Goal: Navigation & Orientation: Find specific page/section

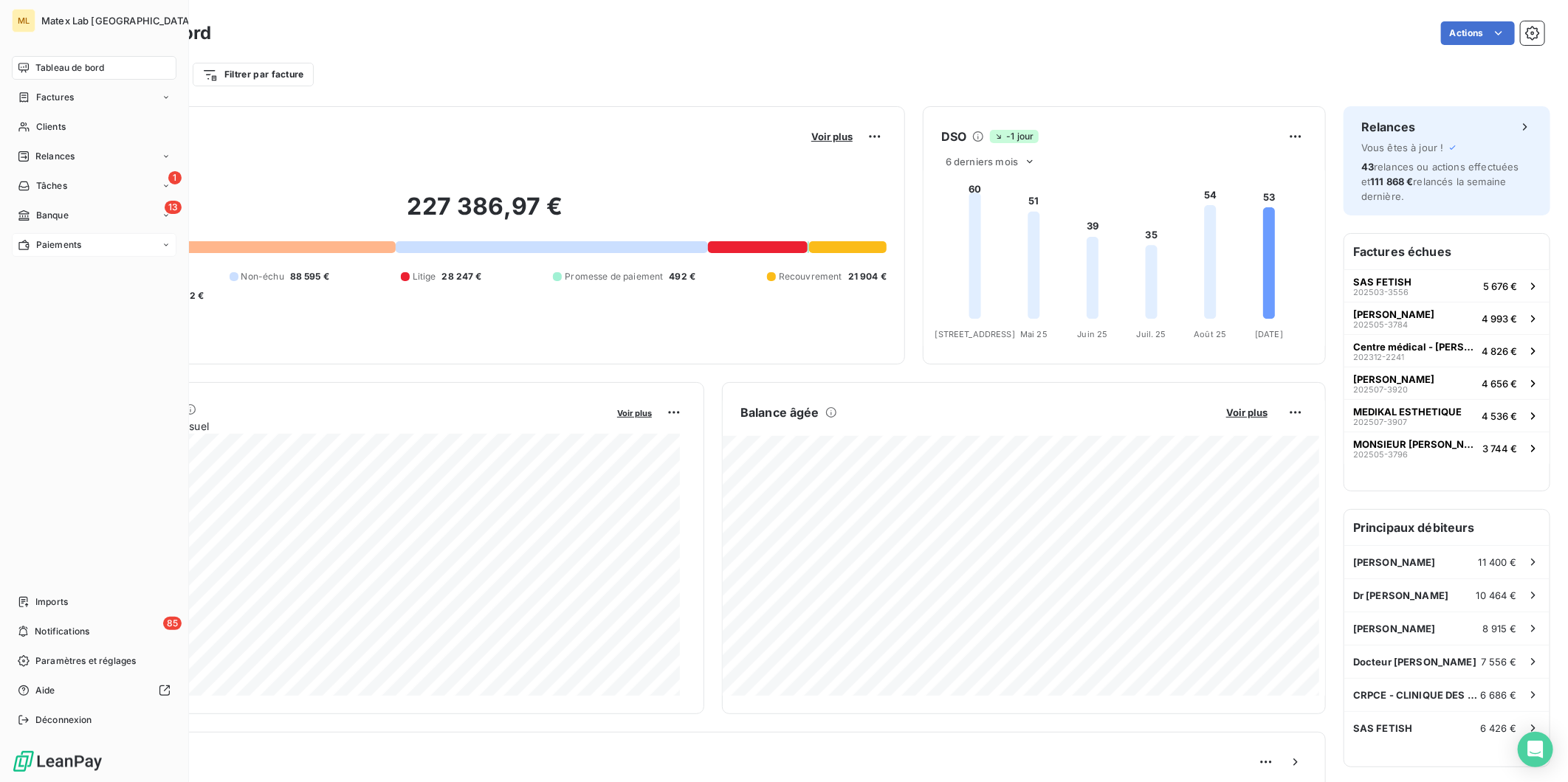
click at [39, 248] on span "Paiements" at bounding box center [59, 245] width 45 height 13
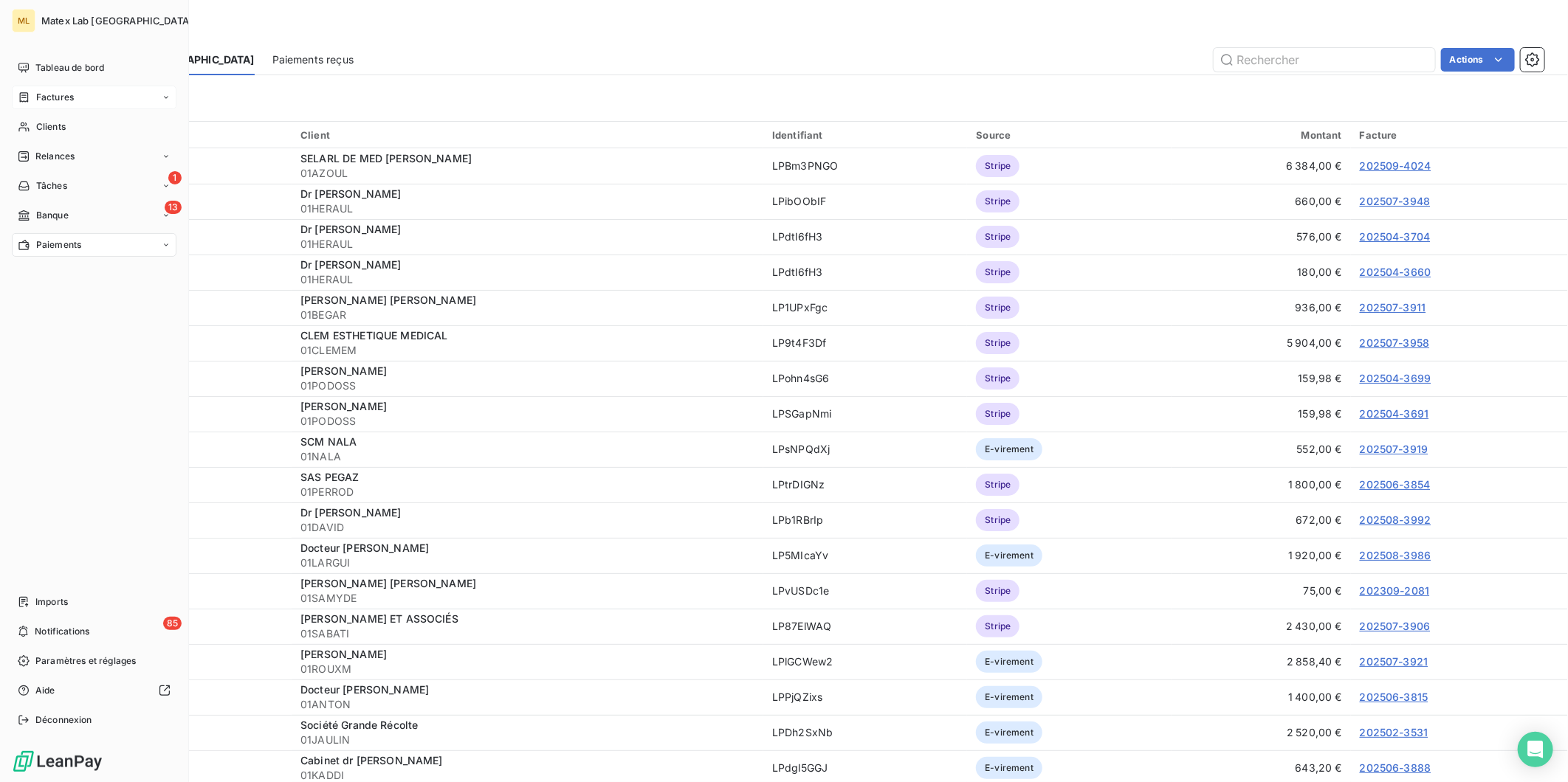
click at [48, 93] on span "Factures" at bounding box center [55, 97] width 38 height 13
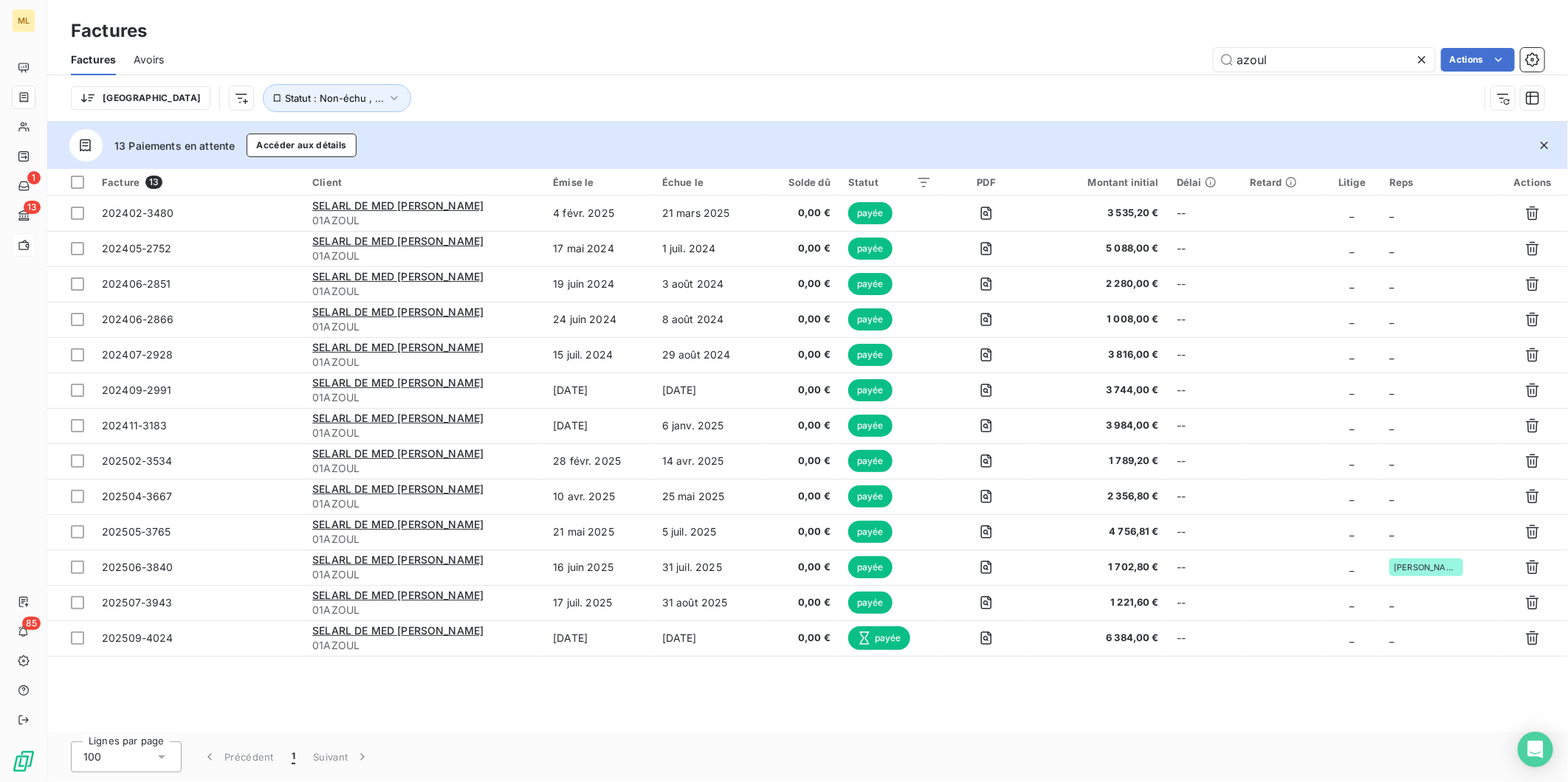
click at [1415, 58] on icon at bounding box center [1422, 60] width 15 height 15
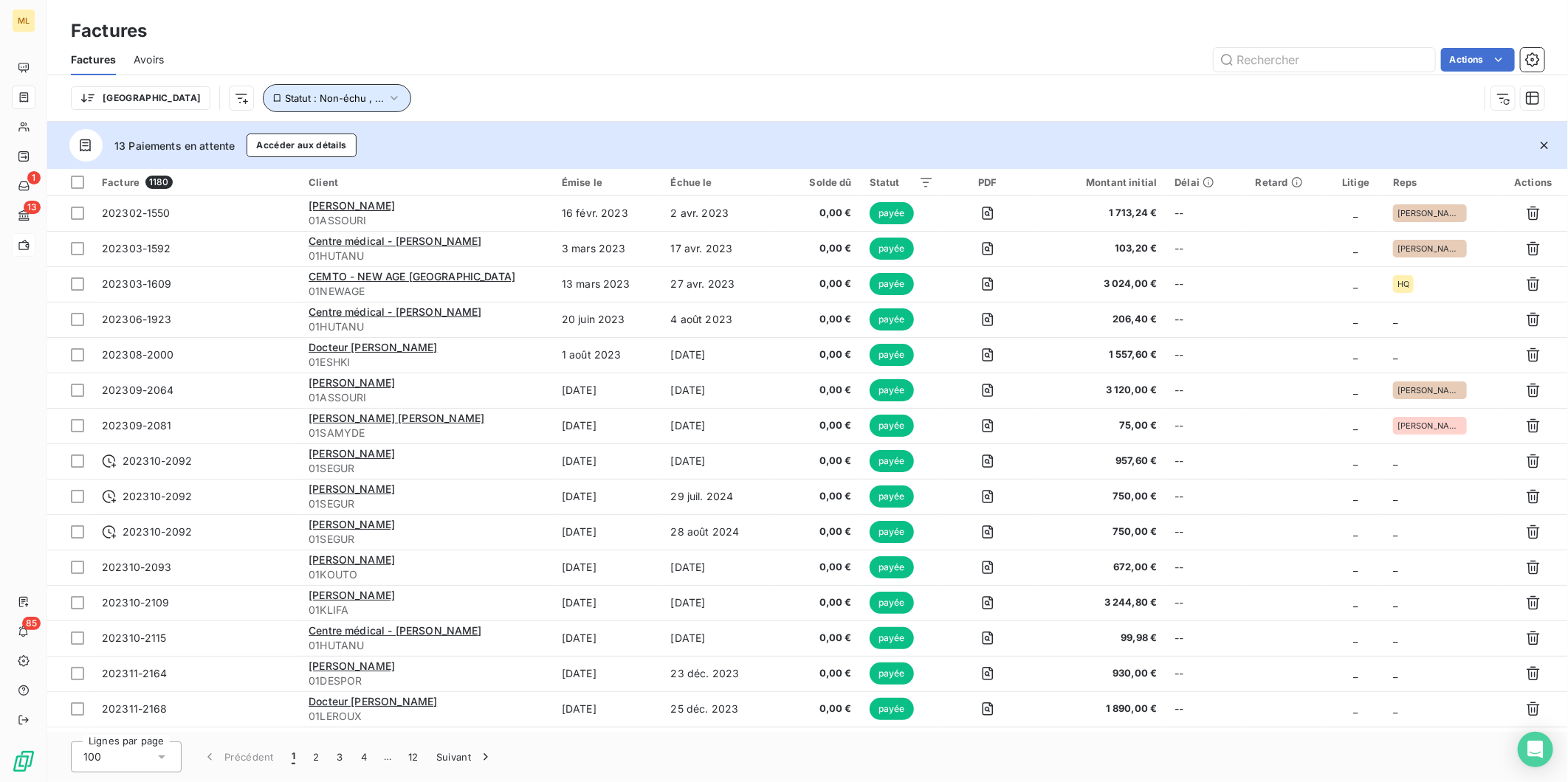
click at [293, 106] on button "Statut : Non-échu , ..." at bounding box center [337, 97] width 149 height 28
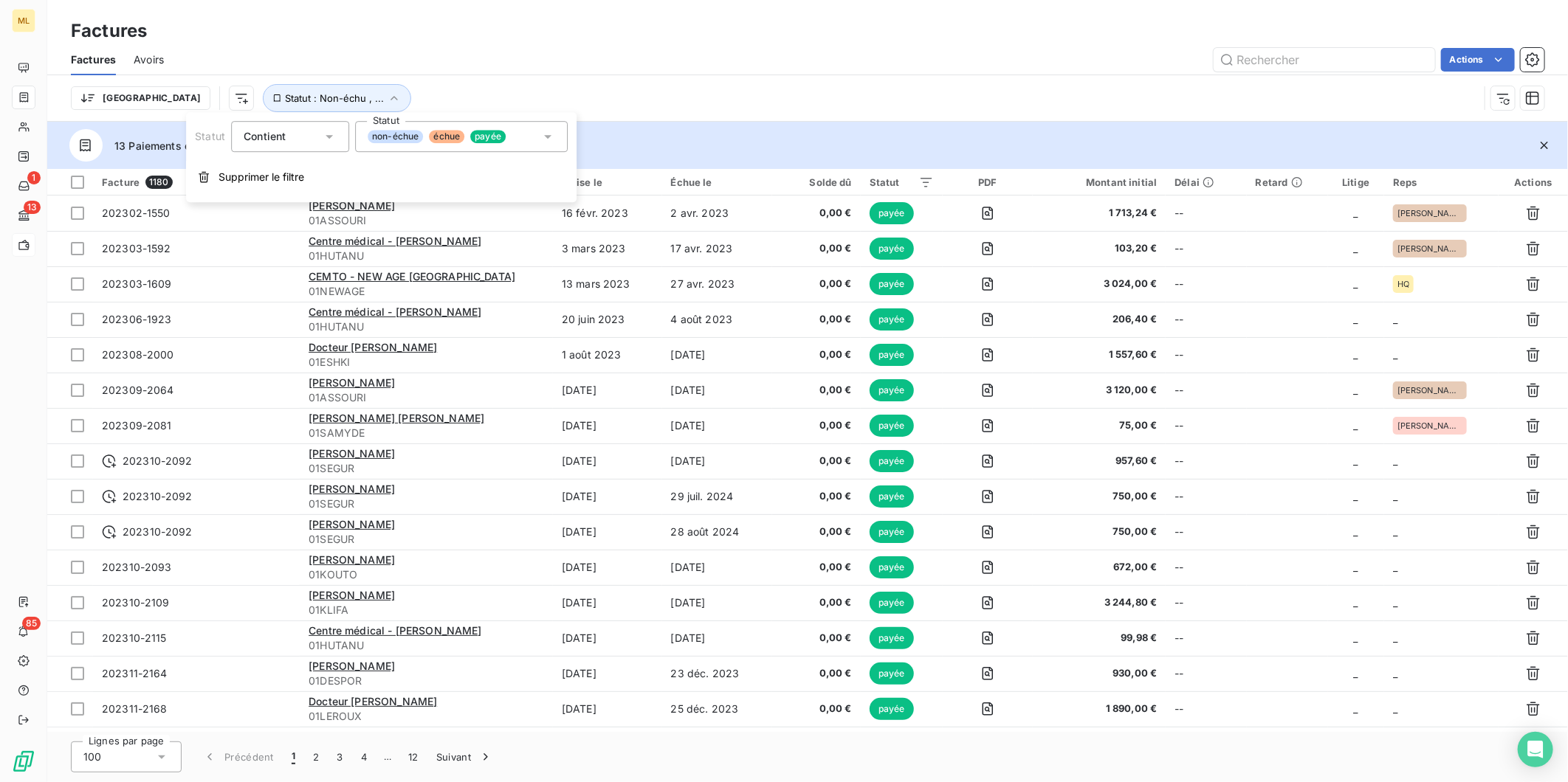
click at [526, 133] on div "non-échue échue payée" at bounding box center [461, 136] width 212 height 31
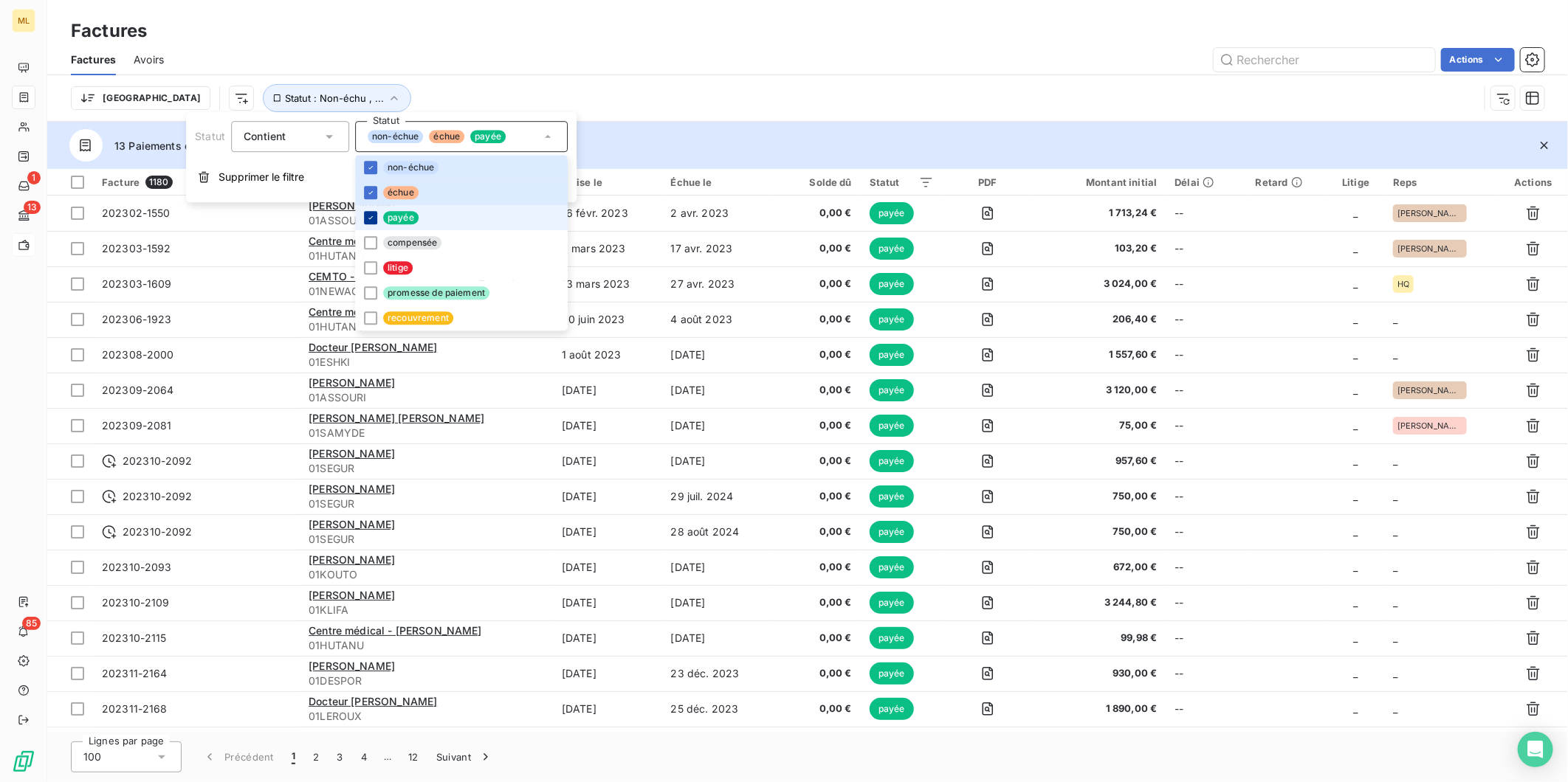
click at [367, 214] on icon at bounding box center [371, 217] width 9 height 9
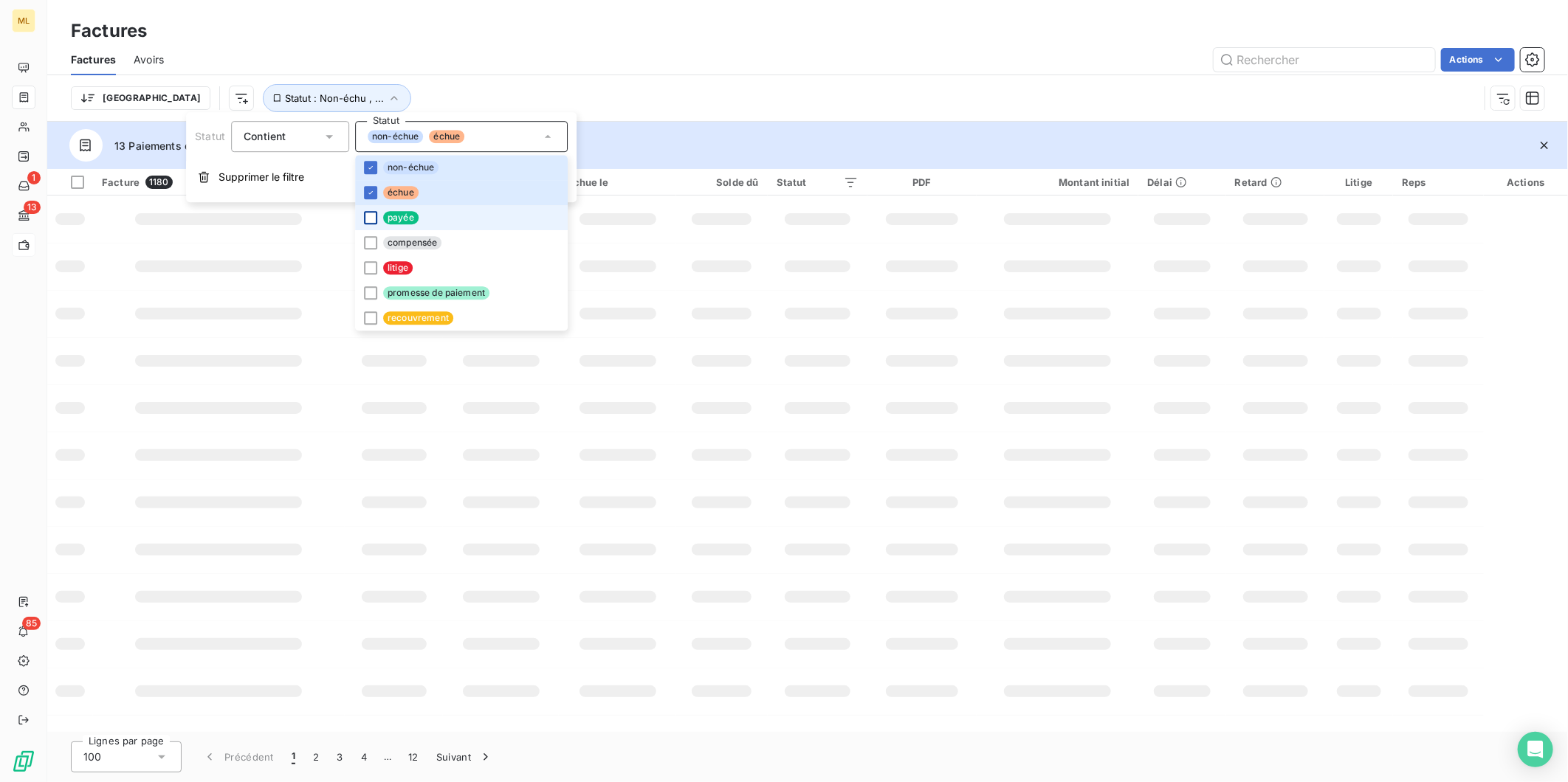
click at [701, 81] on div "Trier Statut : Non-échu , ..." at bounding box center [807, 97] width 1473 height 46
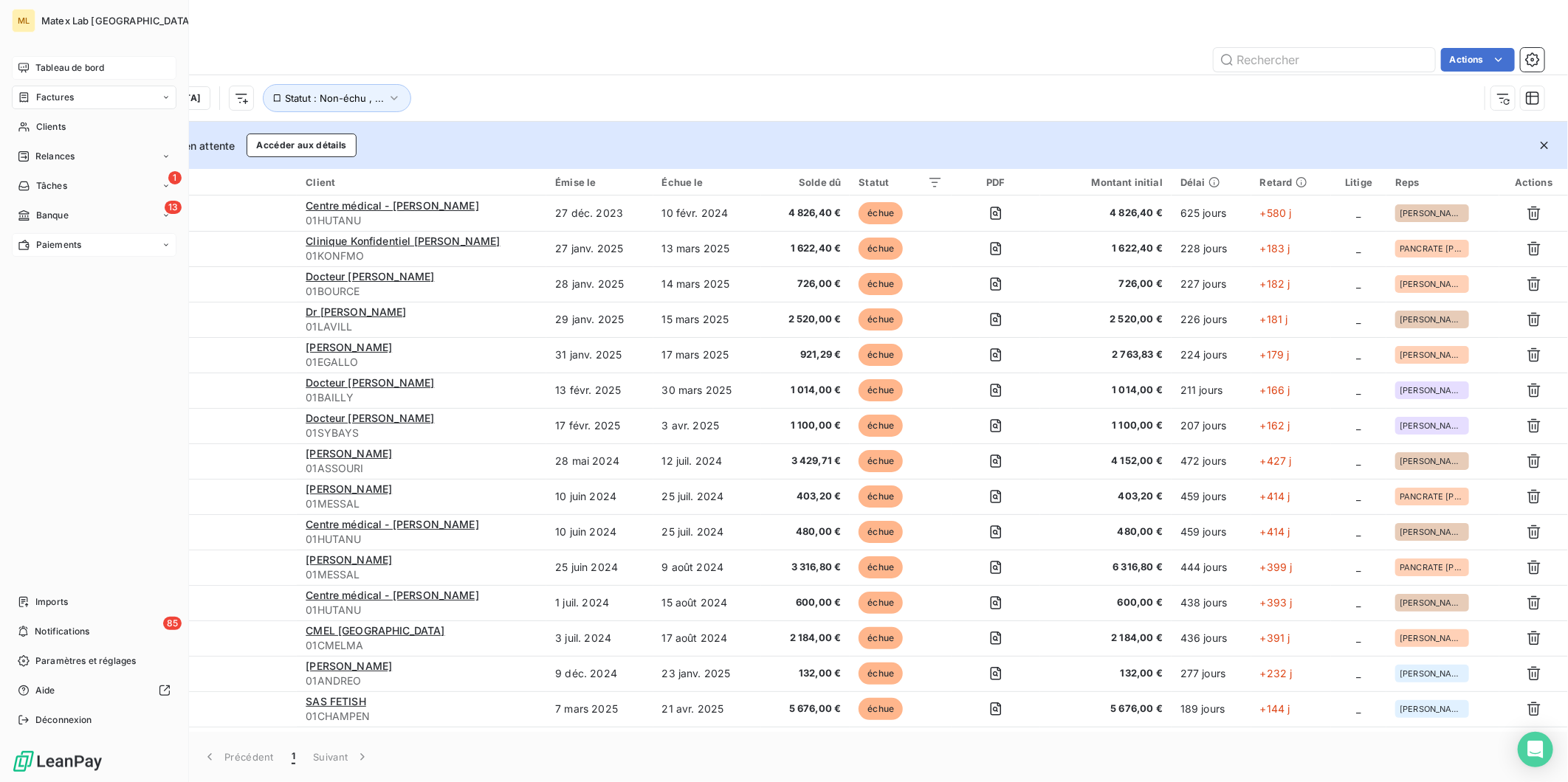
click at [41, 67] on span "Tableau de bord" at bounding box center [70, 68] width 69 height 13
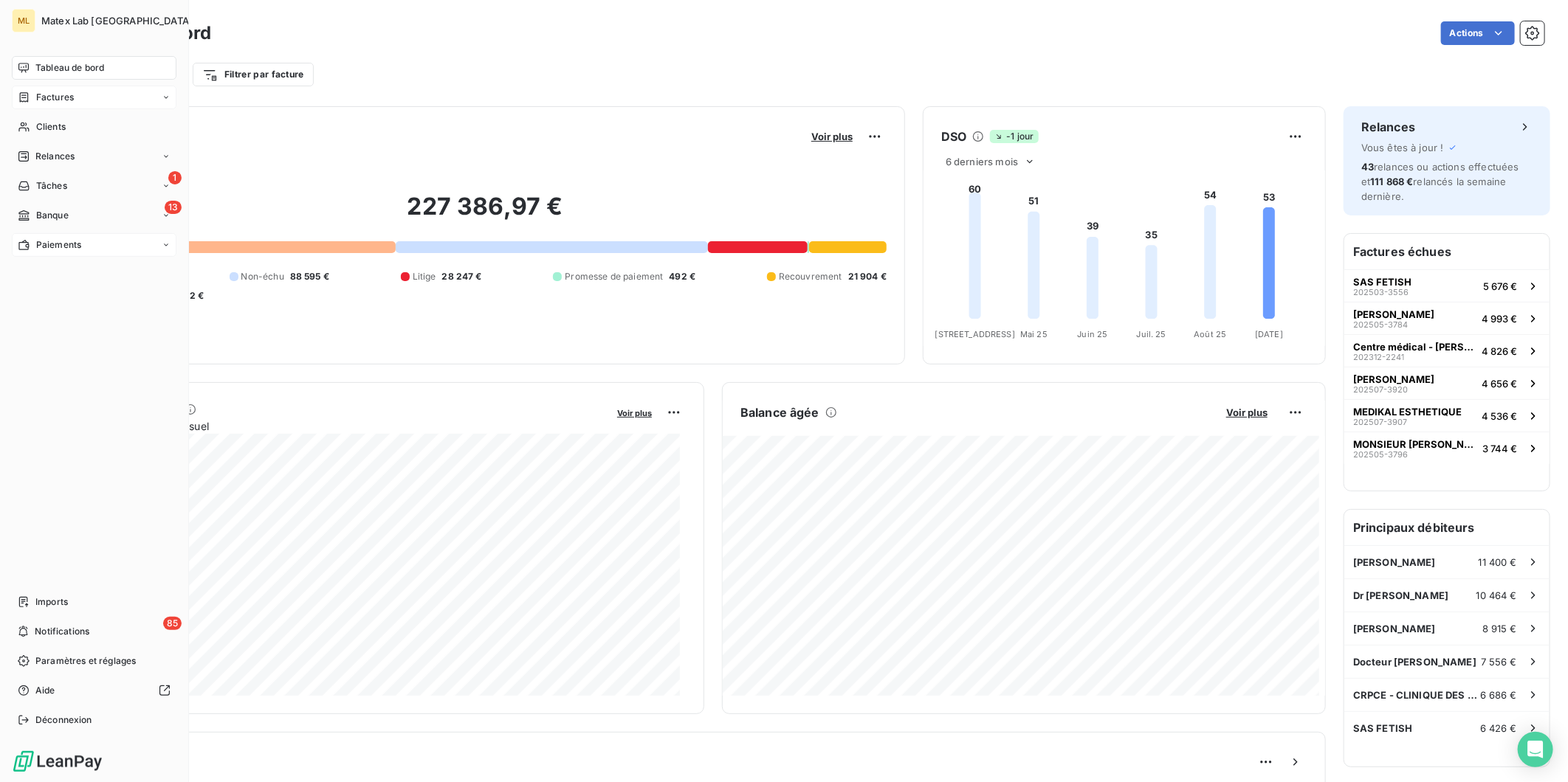
click at [56, 244] on span "Paiements" at bounding box center [59, 245] width 45 height 13
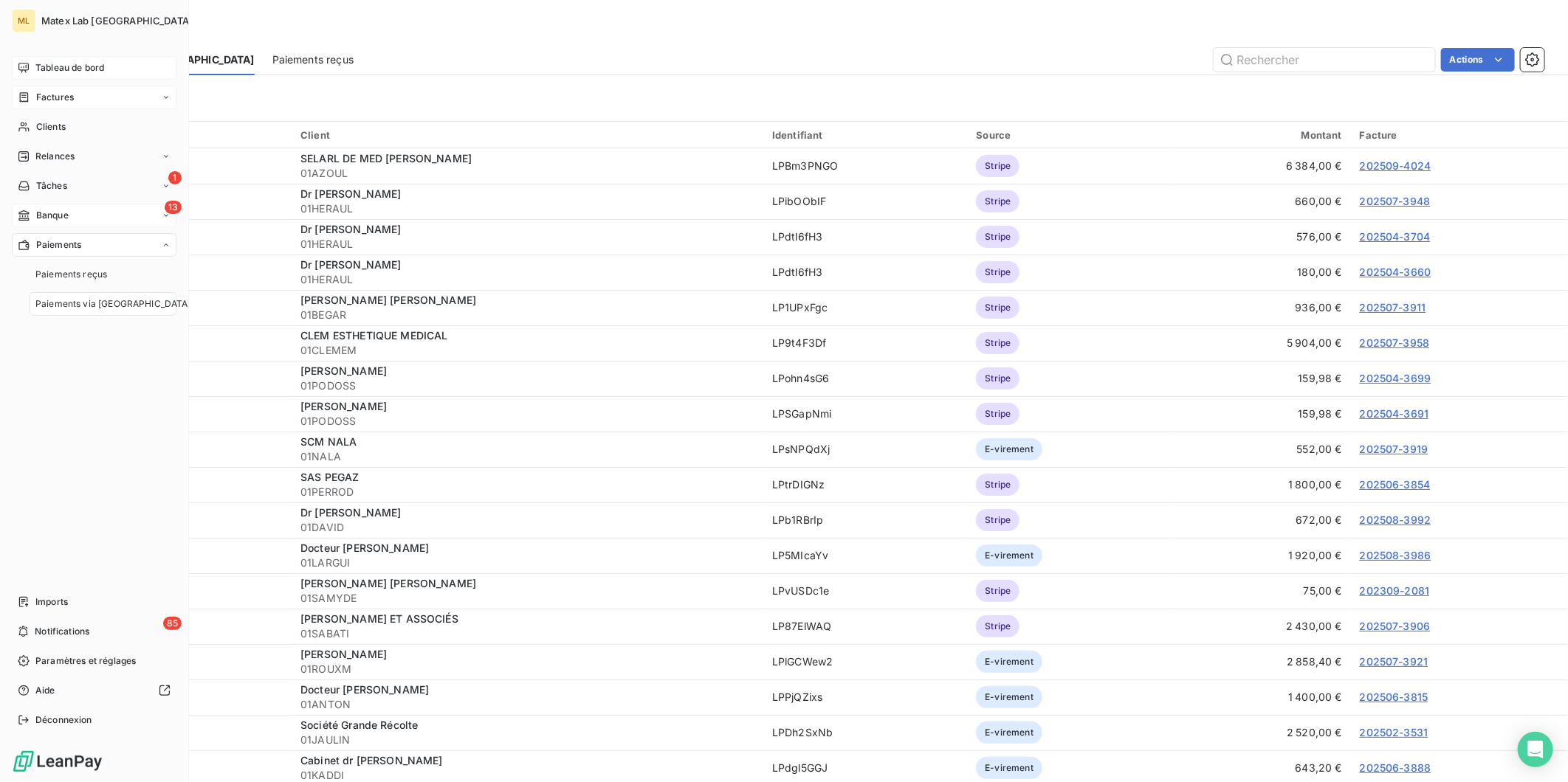
click at [69, 219] on div "13 Banque" at bounding box center [94, 215] width 164 height 23
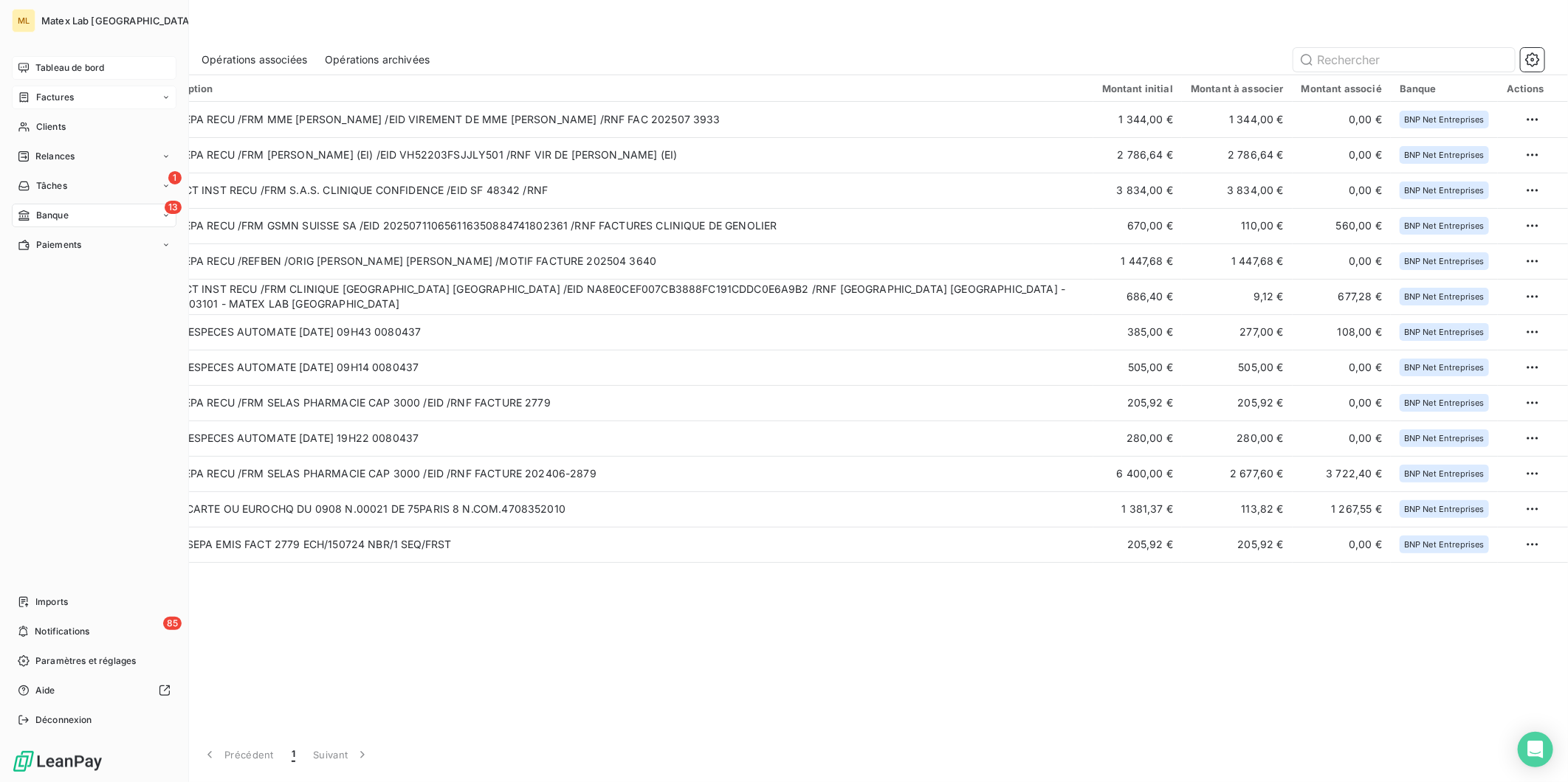
click at [67, 69] on span "Tableau de bord" at bounding box center [70, 68] width 69 height 13
